Goal: Information Seeking & Learning: Learn about a topic

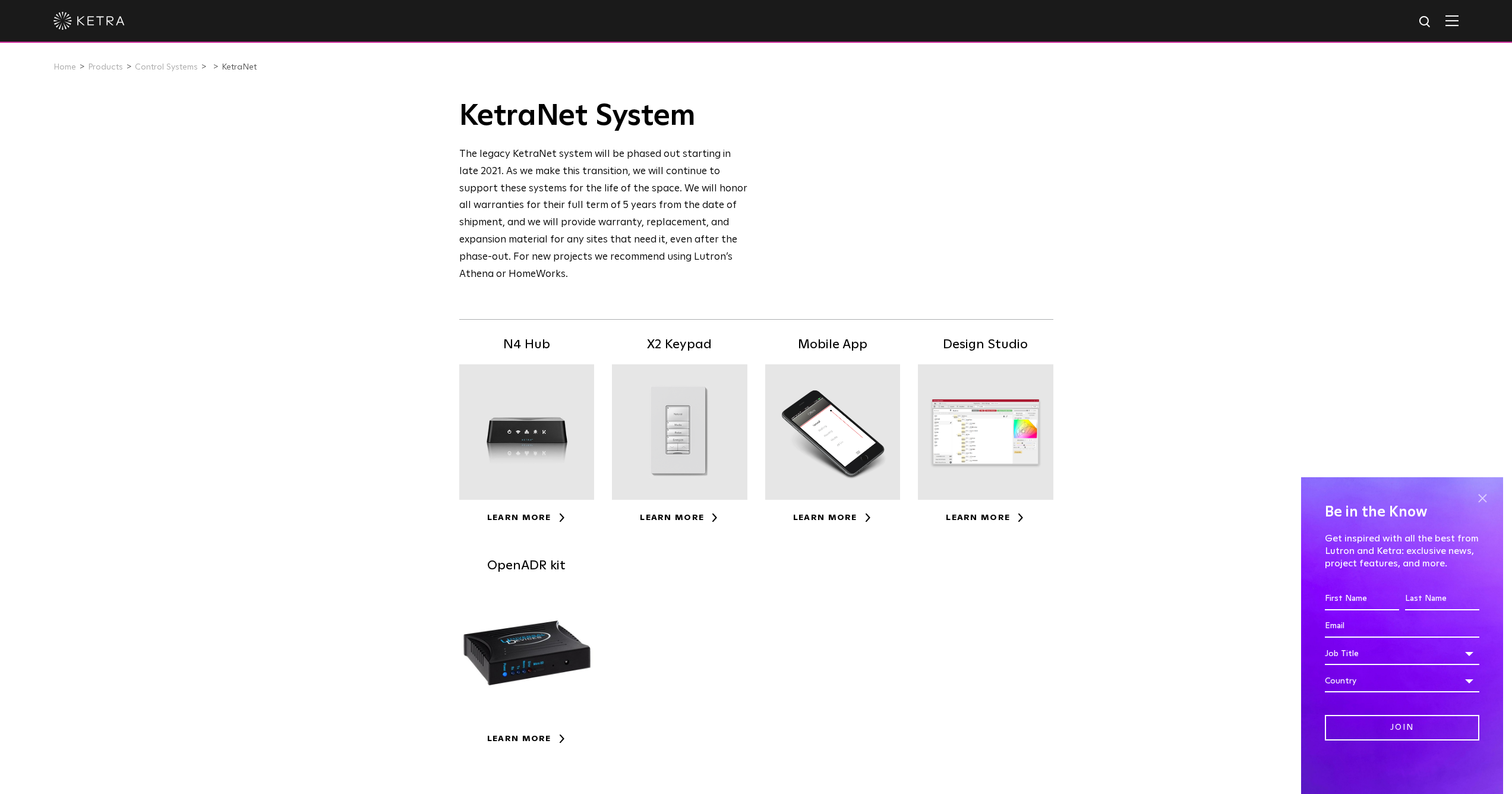
click at [1481, 498] on span at bounding box center [1482, 498] width 18 height 18
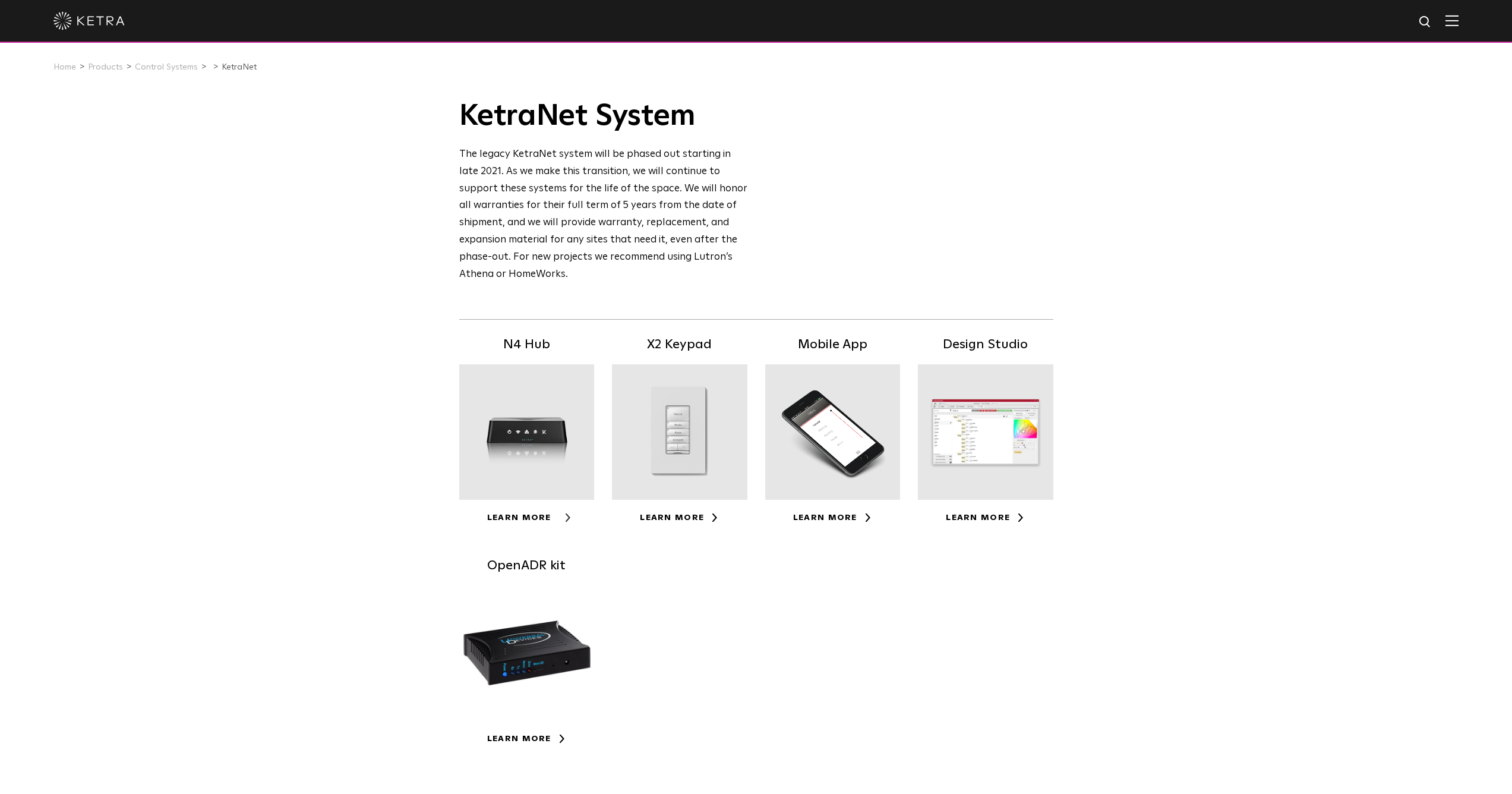
click at [522, 514] on link "Learn More" at bounding box center [526, 518] width 79 height 9
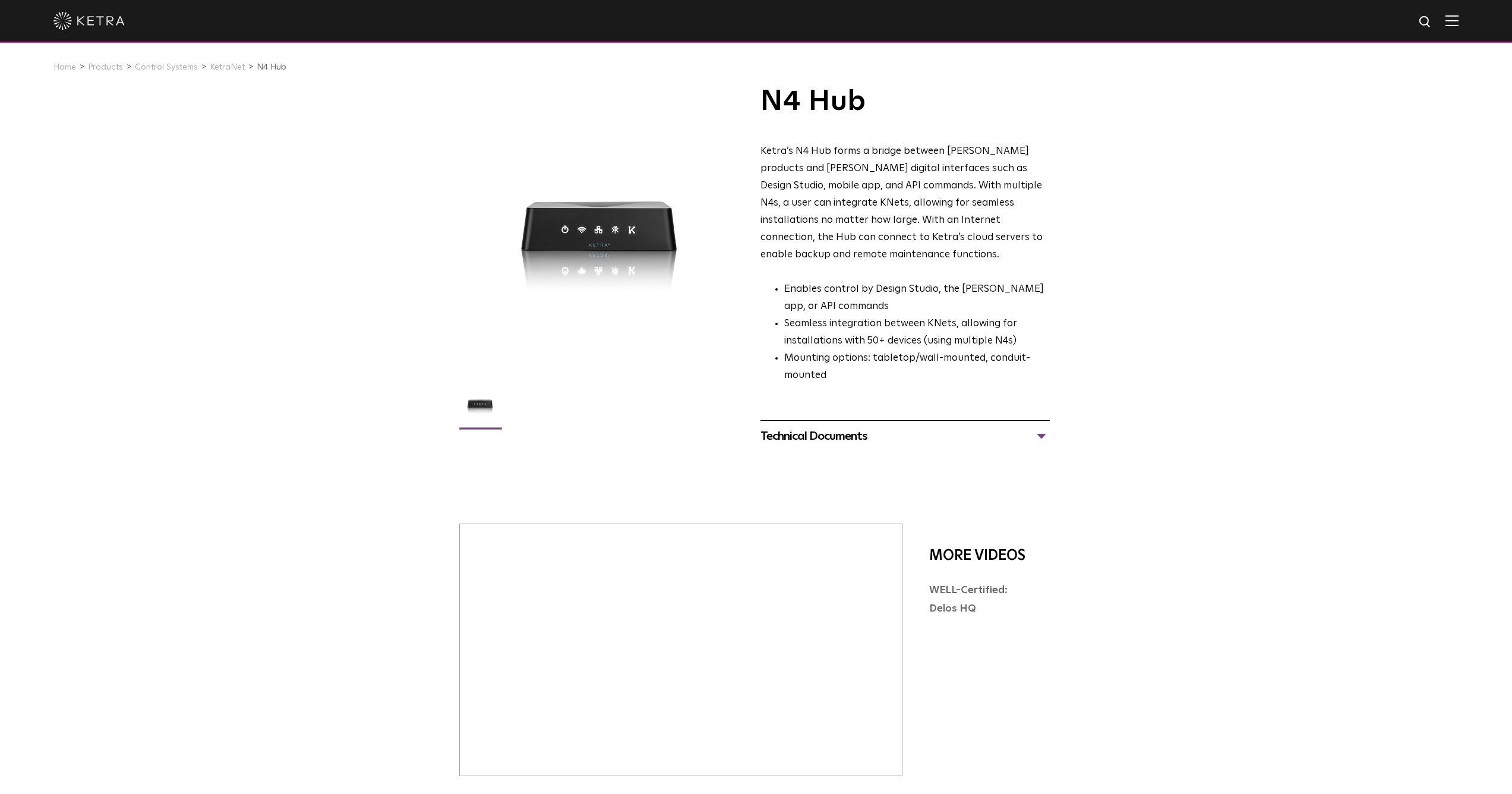
click at [789, 427] on div "Technical Documents" at bounding box center [905, 436] width 289 height 19
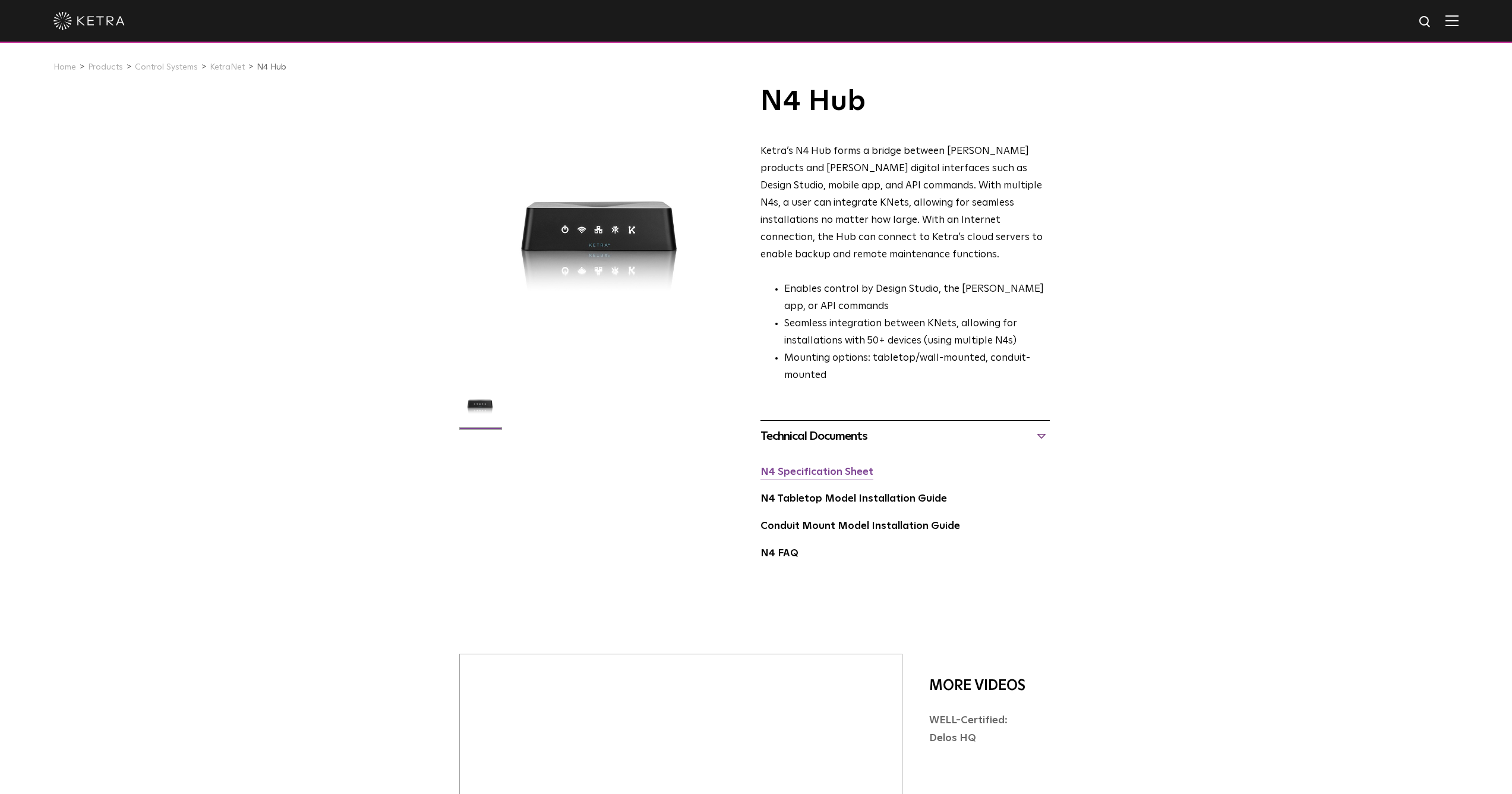
click at [793, 468] on link "N4 Specification Sheet" at bounding box center [817, 472] width 113 height 10
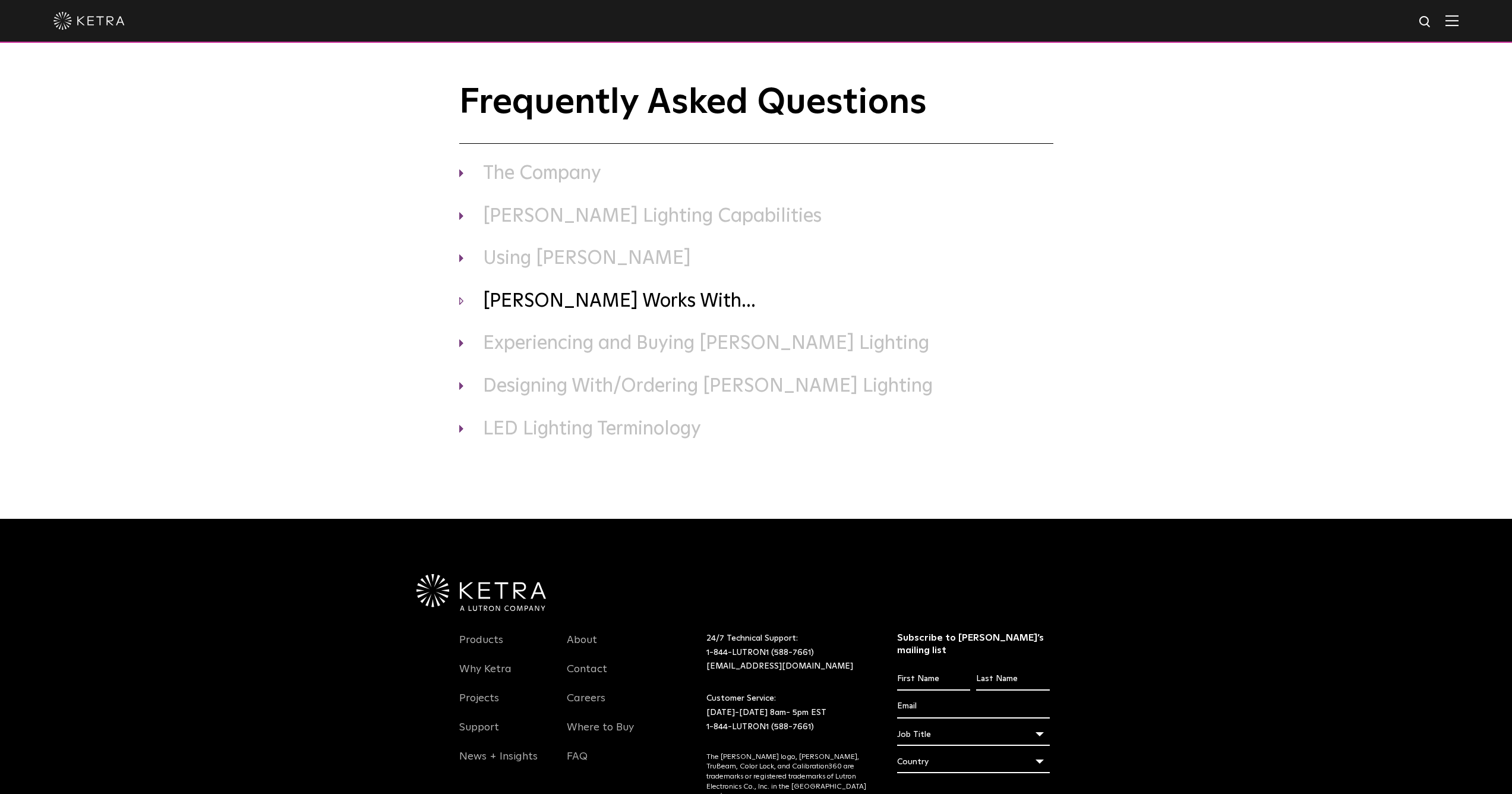
click at [462, 300] on h3 "Ketra Works With..." at bounding box center [757, 302] width 594 height 25
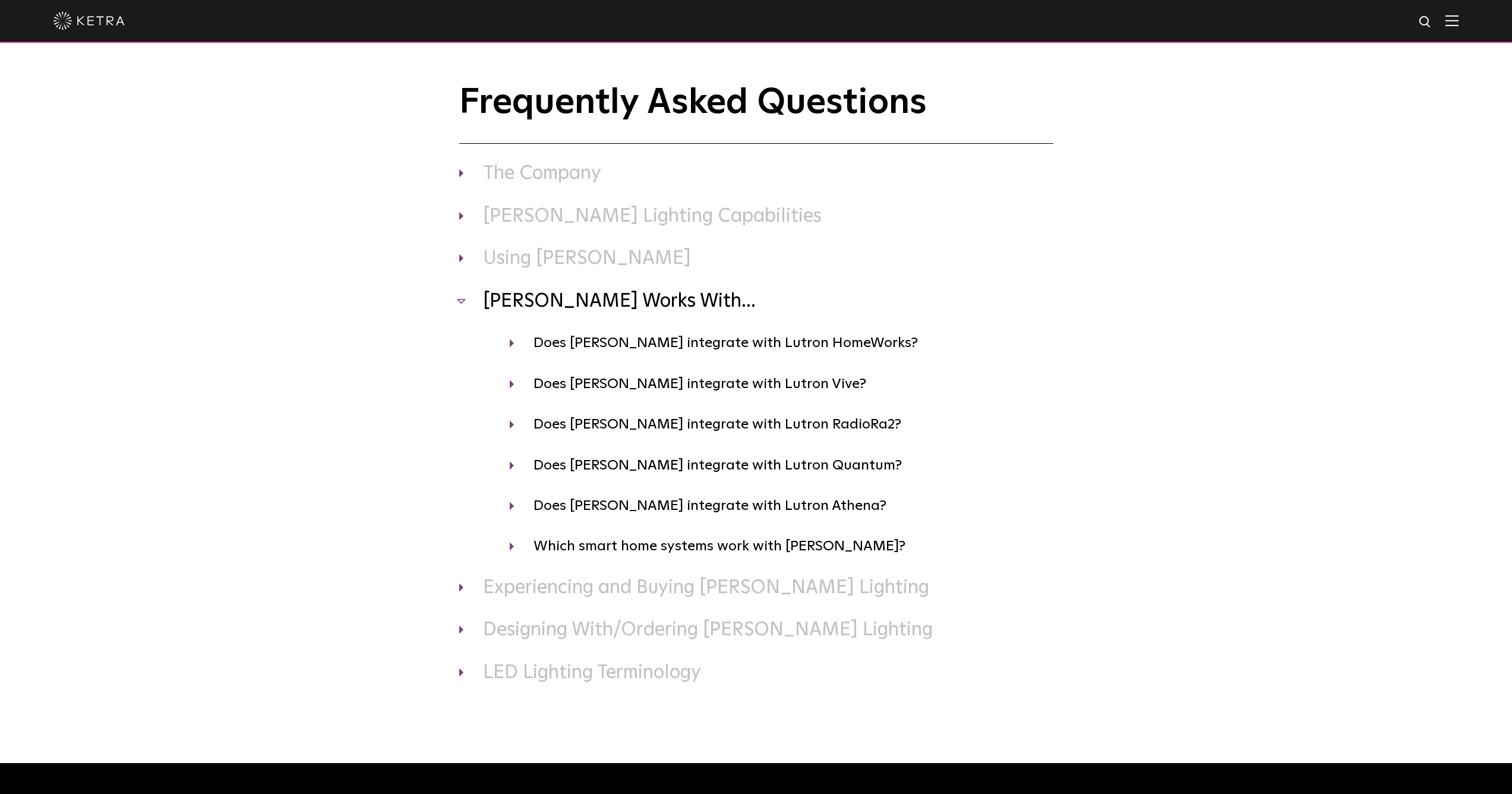
click at [462, 300] on h3 "Ketra Works With..." at bounding box center [757, 302] width 594 height 25
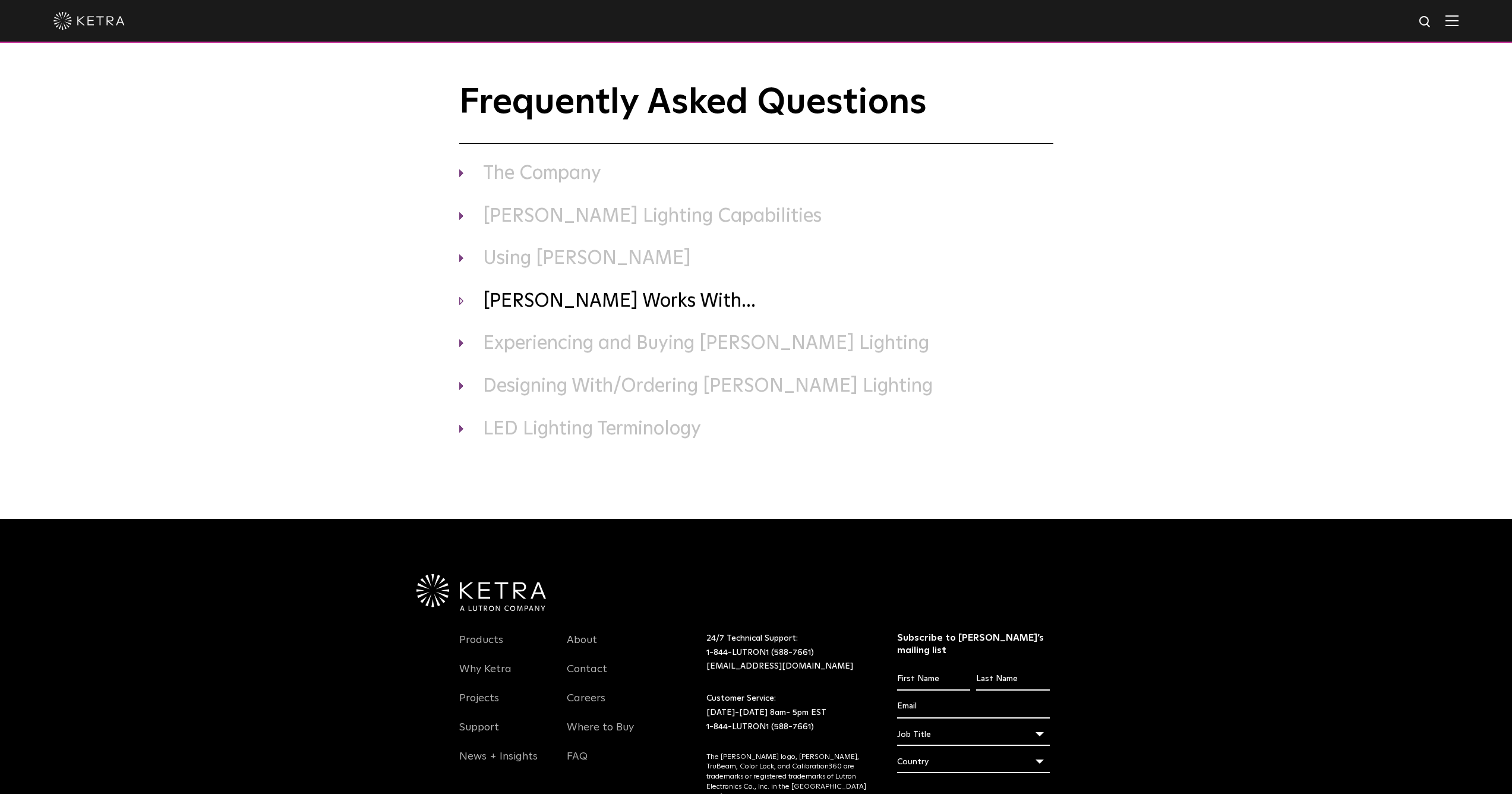
click at [463, 297] on h3 "Ketra Works With..." at bounding box center [757, 302] width 594 height 25
